Goal: Transaction & Acquisition: Download file/media

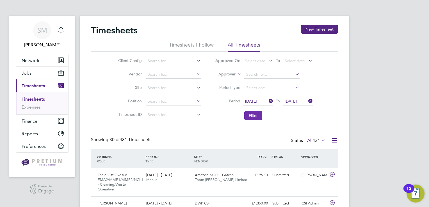
click at [249, 117] on button "Filter" at bounding box center [253, 115] width 18 height 9
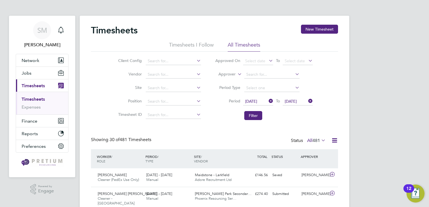
click at [333, 142] on icon at bounding box center [334, 140] width 7 height 7
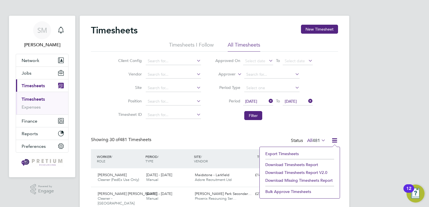
click at [279, 172] on li "Download Timesheets Report v2.0" at bounding box center [300, 173] width 74 height 8
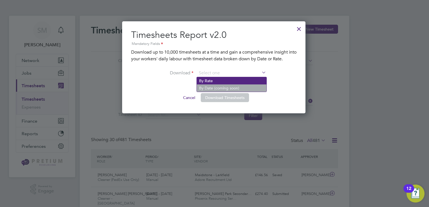
drag, startPoint x: 227, startPoint y: 71, endPoint x: 227, endPoint y: 80, distance: 9.0
click at [227, 71] on input at bounding box center [231, 73] width 69 height 8
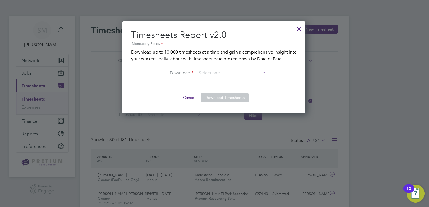
click at [222, 81] on li "By Rate" at bounding box center [232, 80] width 70 height 7
type input "By Rate"
click at [234, 99] on button "Download Timesheets" at bounding box center [225, 97] width 48 height 9
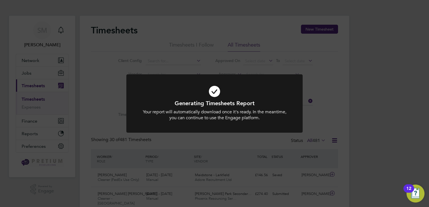
click at [255, 19] on div "Generating Timesheets Report Your report will automatically download once it's …" at bounding box center [214, 103] width 429 height 207
